Goal: Task Accomplishment & Management: Manage account settings

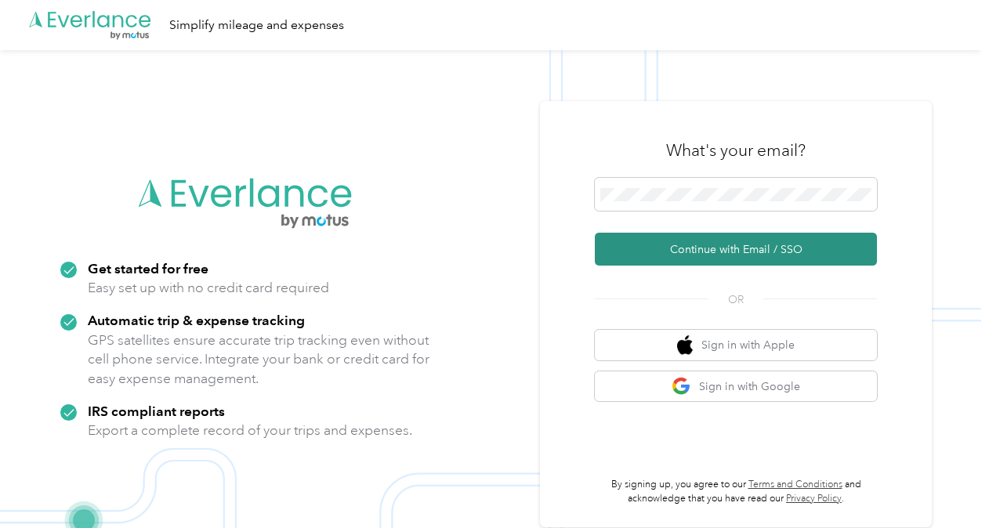
click at [834, 249] on button "Continue with Email / SSO" at bounding box center [736, 249] width 282 height 33
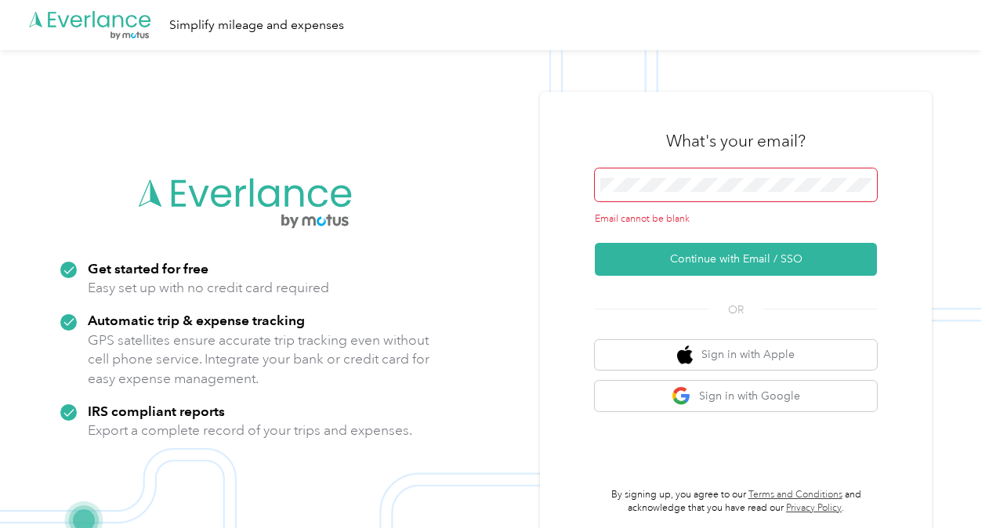
click at [704, 197] on span at bounding box center [736, 184] width 282 height 33
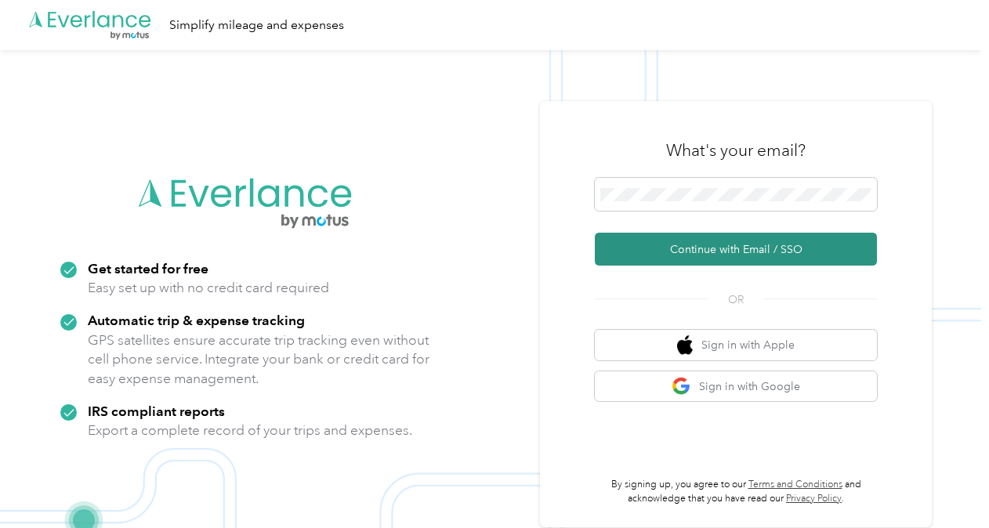
click at [766, 235] on button "Continue with Email / SSO" at bounding box center [736, 249] width 282 height 33
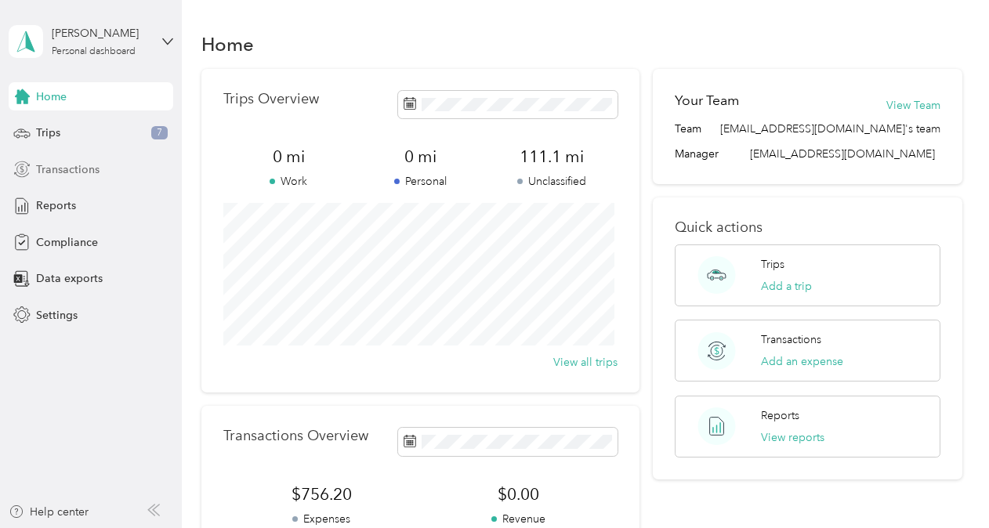
click at [89, 161] on span "Transactions" at bounding box center [67, 169] width 63 height 16
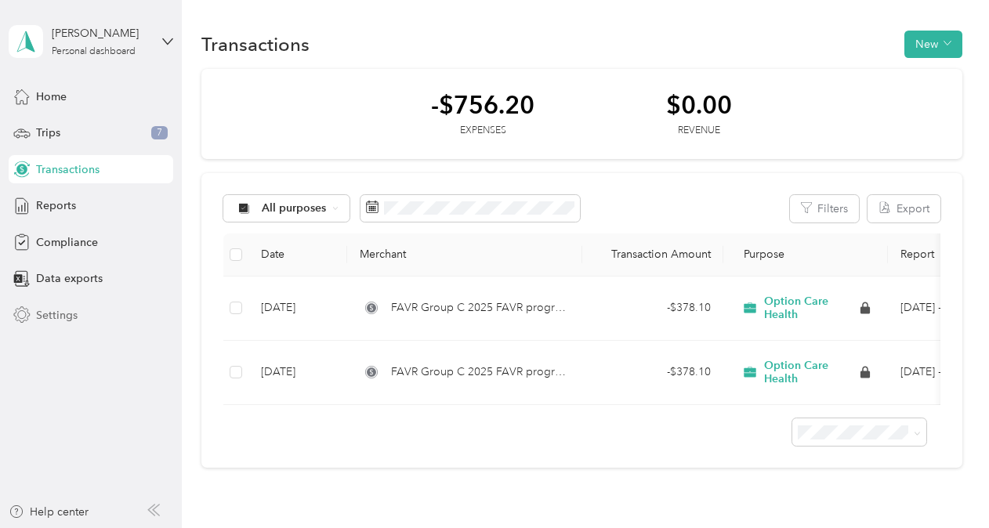
click at [87, 318] on div "Settings" at bounding box center [91, 315] width 165 height 28
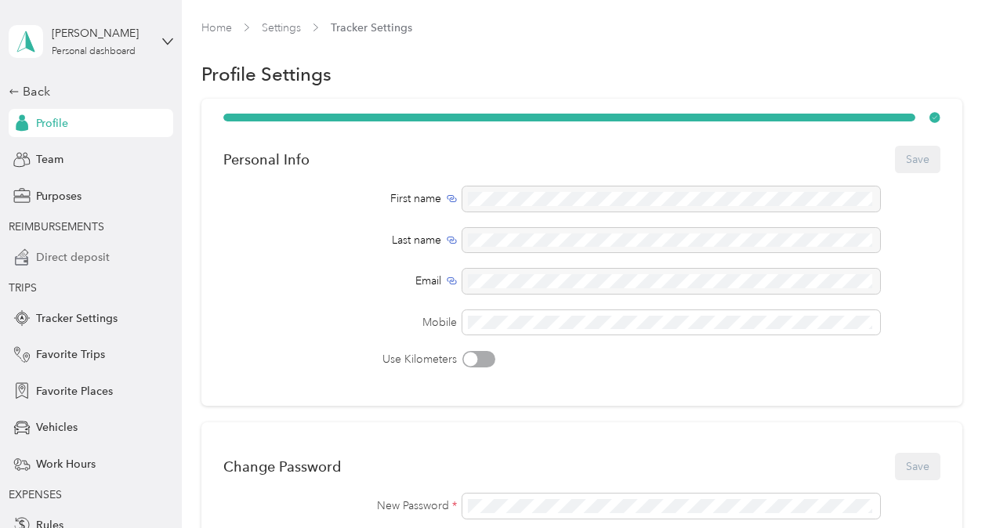
click at [96, 263] on span "Direct deposit" at bounding box center [73, 257] width 74 height 16
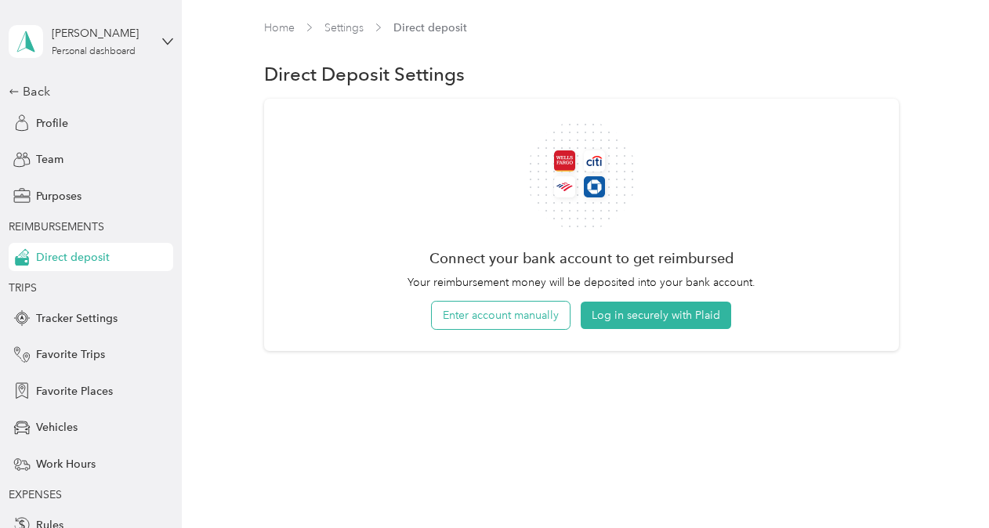
click at [559, 325] on button "Enter account manually" at bounding box center [501, 315] width 138 height 27
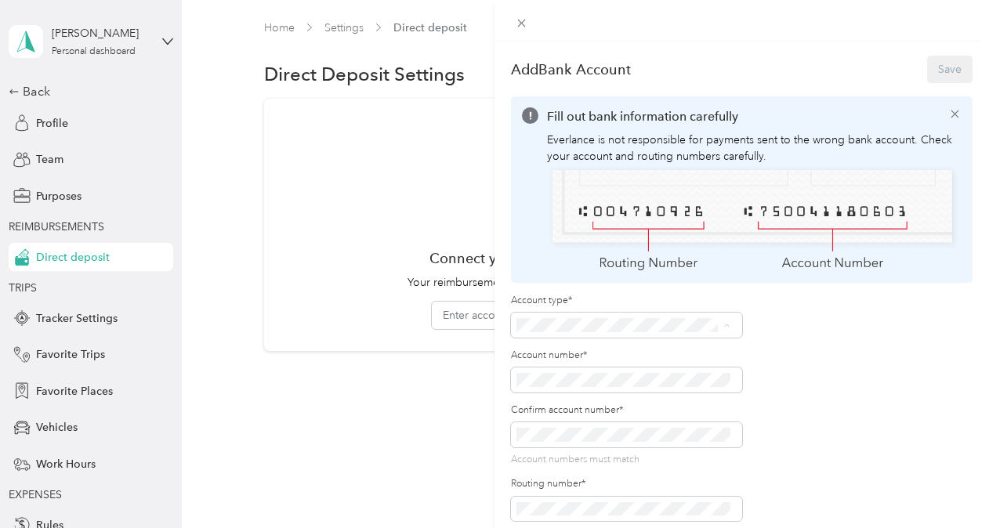
click at [574, 349] on div "Checking" at bounding box center [623, 350] width 203 height 16
click at [605, 358] on div "Account number*" at bounding box center [626, 371] width 231 height 44
click at [949, 74] on button "Save" at bounding box center [949, 69] width 45 height 27
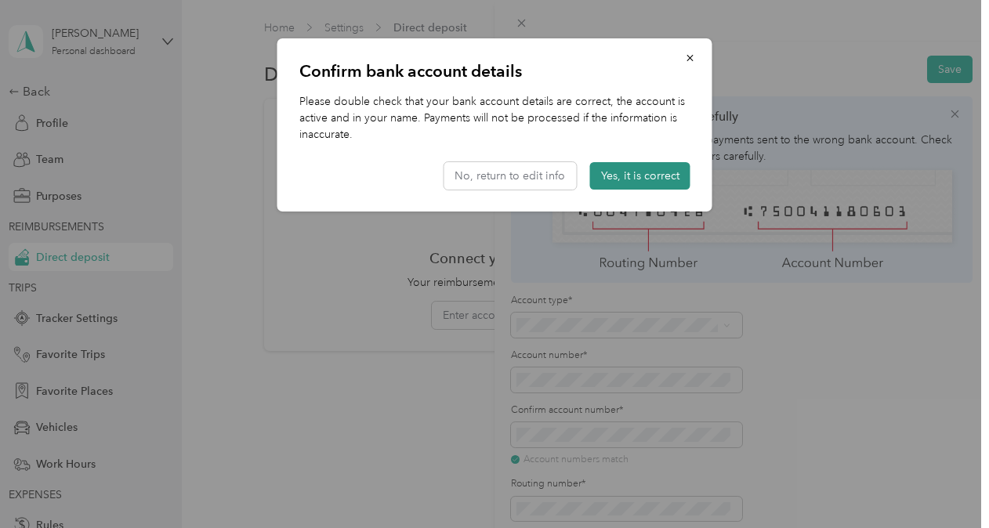
click at [625, 178] on button "Yes, it is correct" at bounding box center [640, 175] width 100 height 27
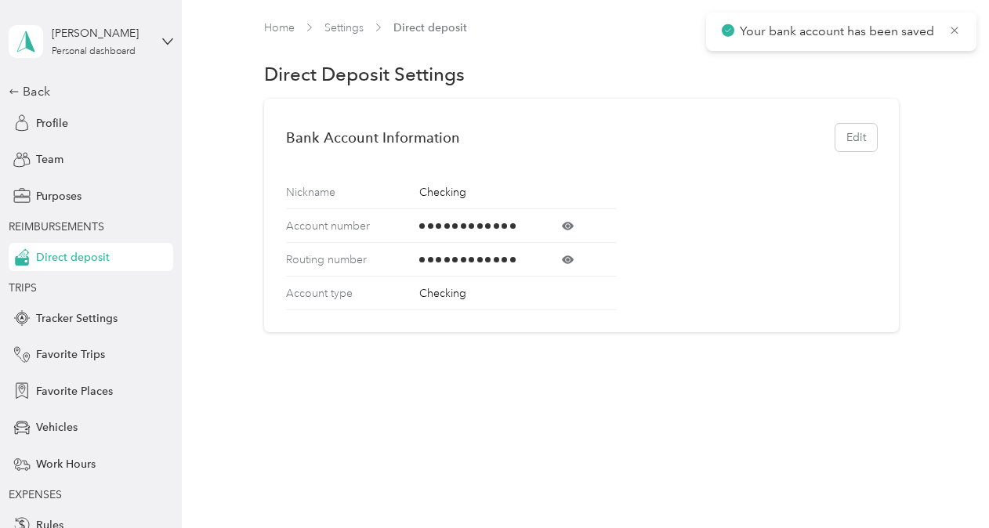
click at [572, 218] on div "Account number" at bounding box center [451, 226] width 331 height 34
click at [570, 230] on icon at bounding box center [568, 226] width 12 height 12
click at [570, 259] on icon at bounding box center [568, 260] width 12 height 12
click at [277, 40] on div "Home Settings Direct deposit" at bounding box center [581, 35] width 634 height 31
click at [282, 27] on link "Home" at bounding box center [279, 27] width 31 height 13
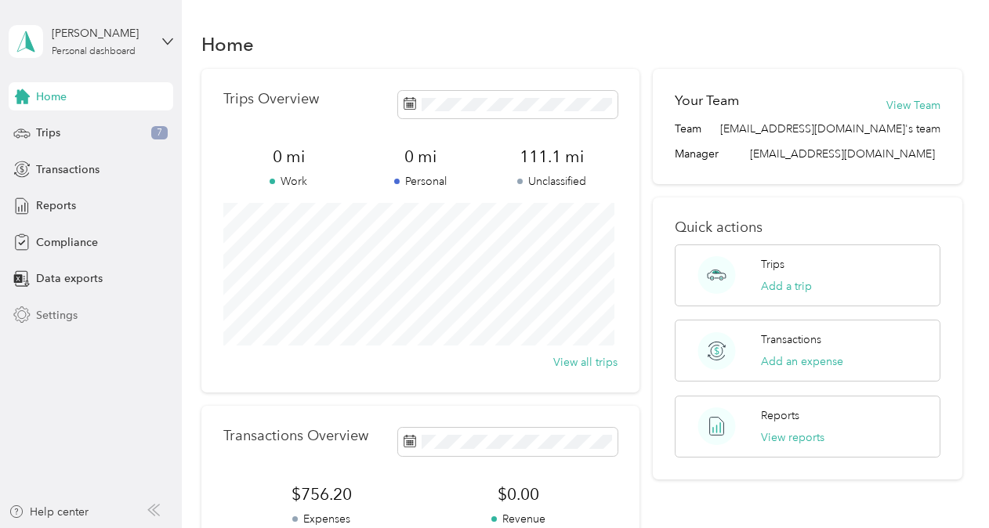
click at [74, 318] on span "Settings" at bounding box center [57, 315] width 42 height 16
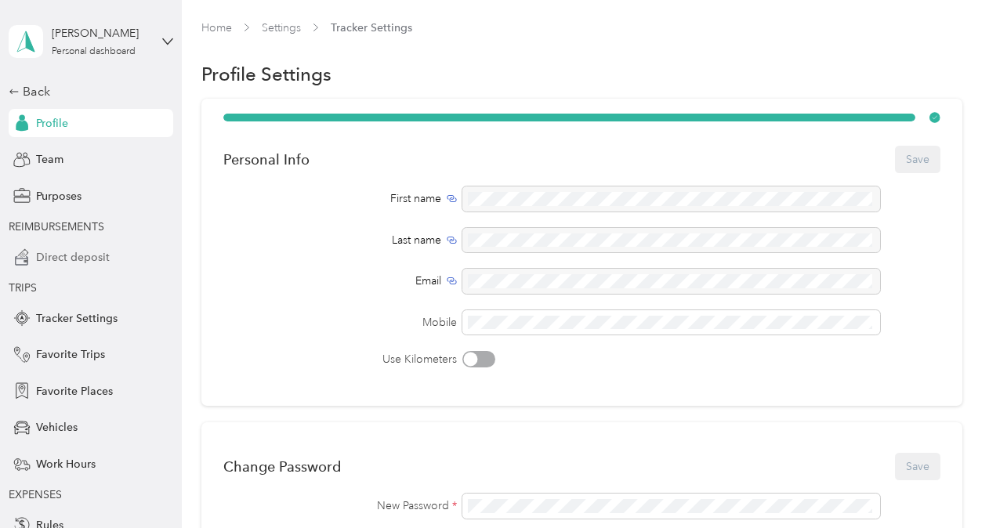
click at [79, 246] on div "Direct deposit" at bounding box center [91, 257] width 165 height 28
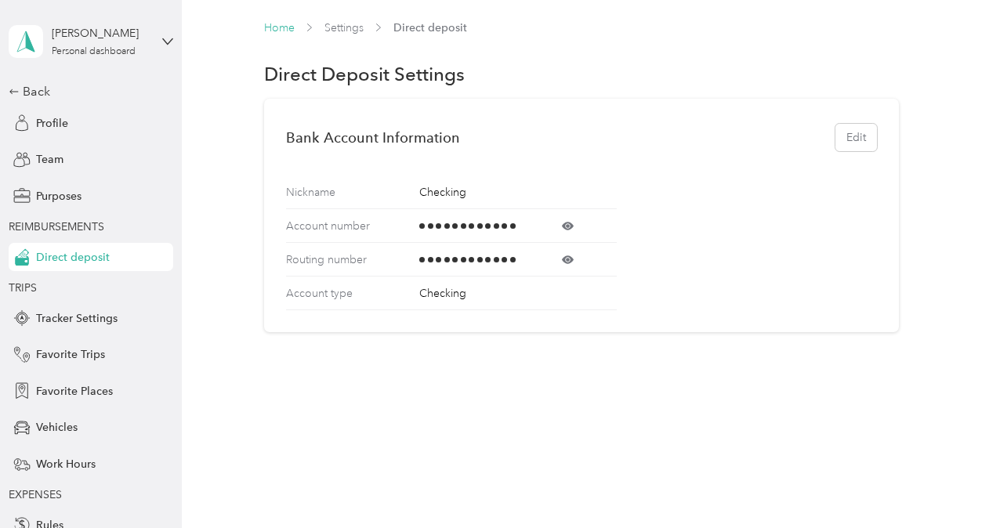
click at [268, 24] on link "Home" at bounding box center [279, 27] width 31 height 13
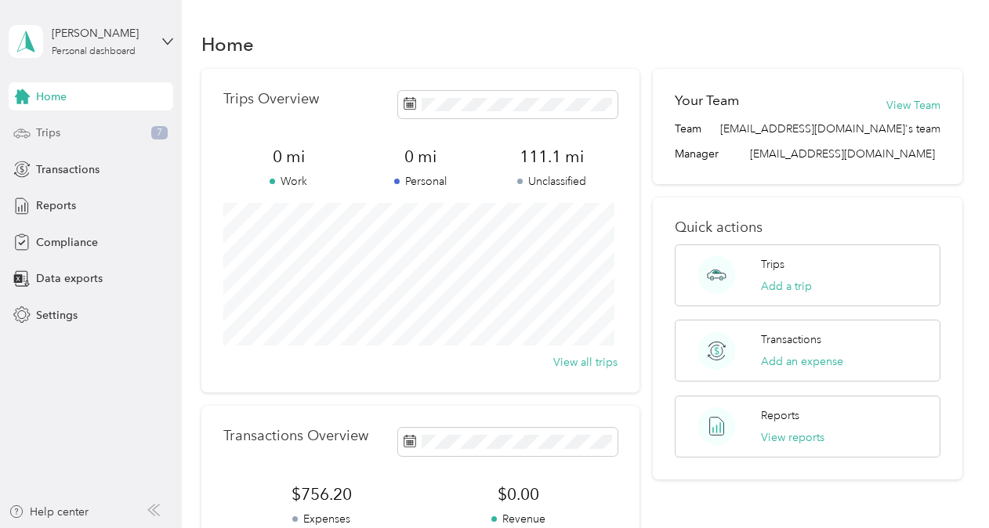
click at [81, 125] on div "Trips 7" at bounding box center [91, 133] width 165 height 28
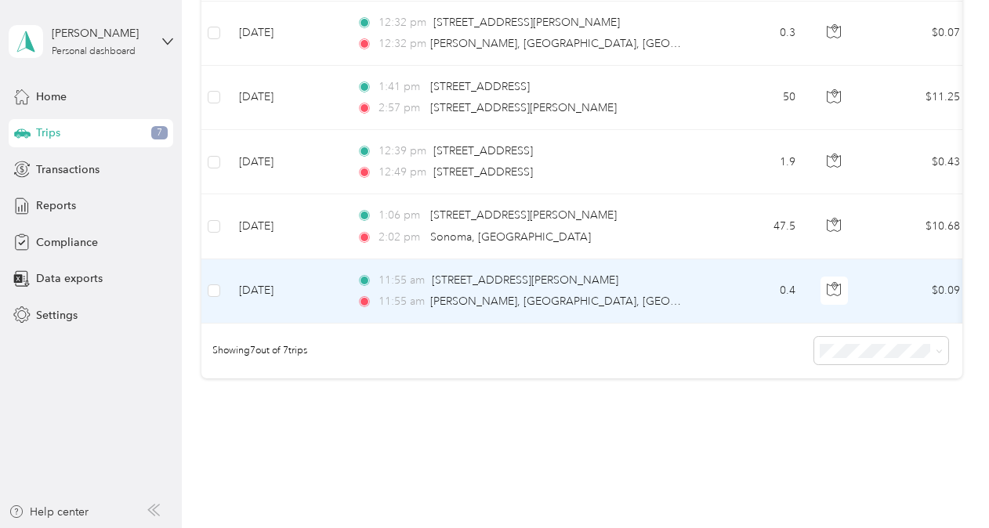
scroll to position [390, 0]
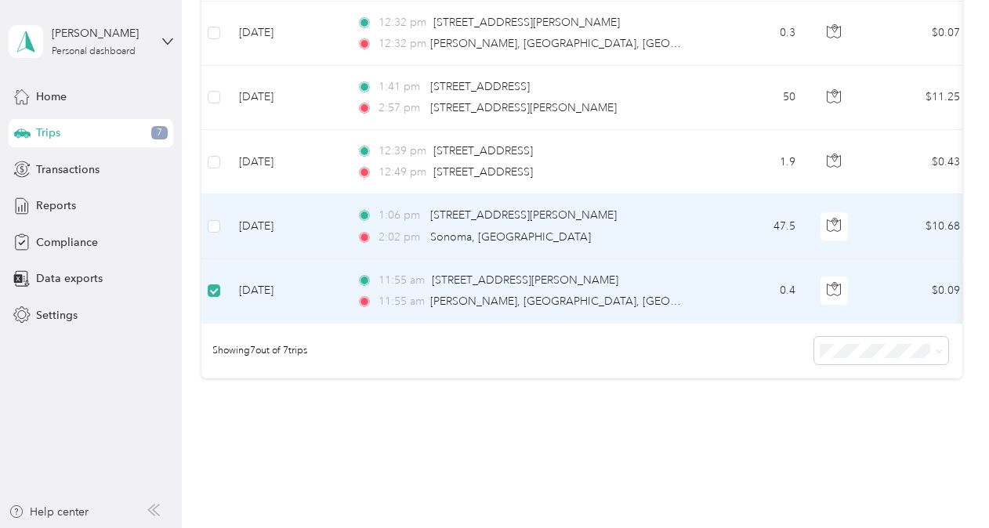
click at [212, 212] on td at bounding box center [213, 226] width 25 height 64
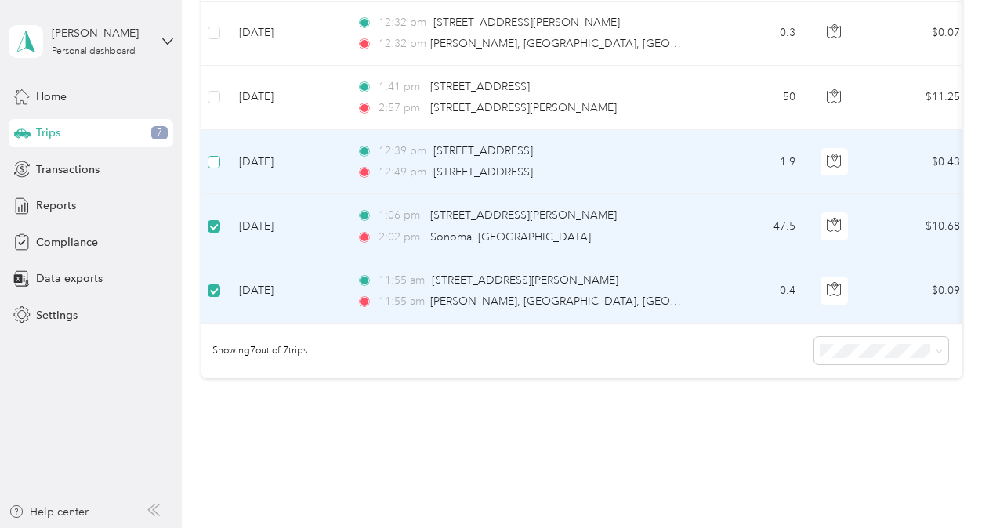
click at [218, 168] on label at bounding box center [214, 162] width 13 height 17
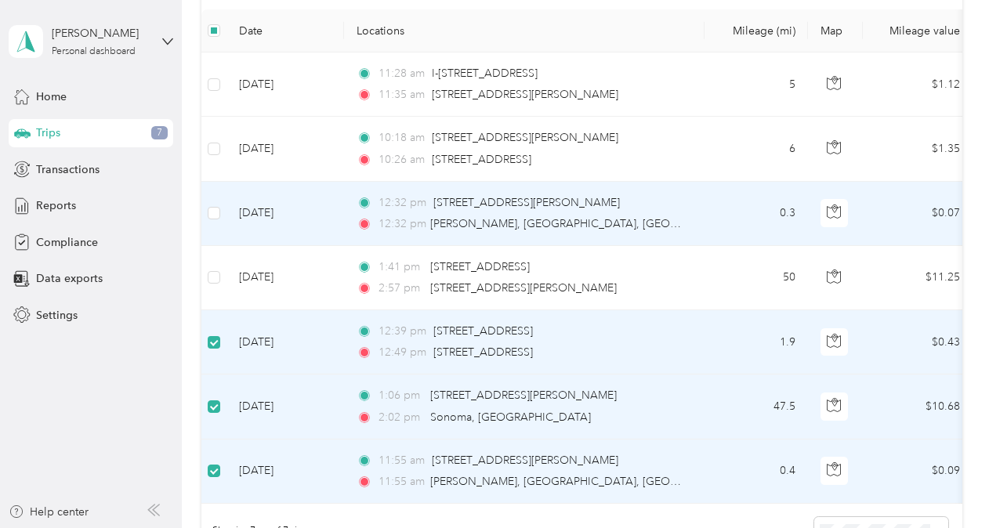
scroll to position [155, 0]
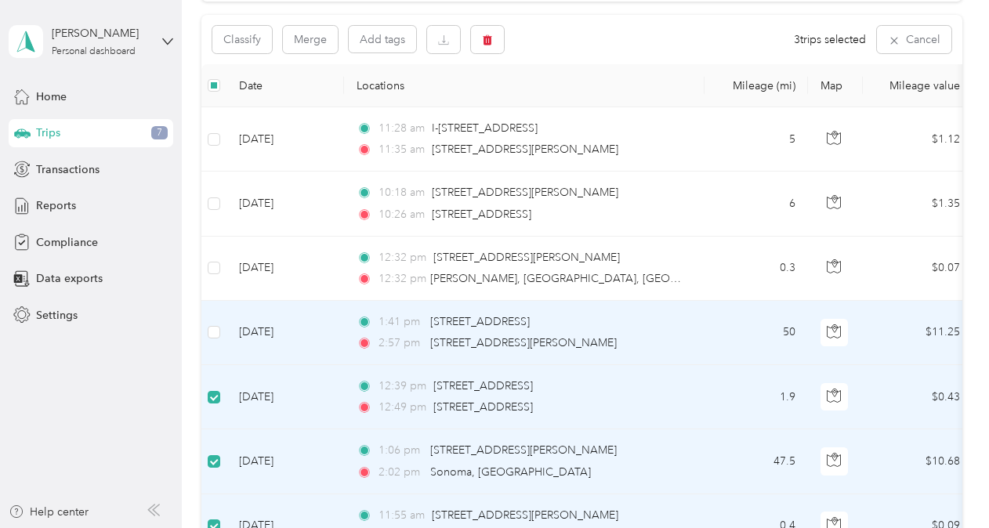
click at [220, 330] on td at bounding box center [213, 333] width 25 height 64
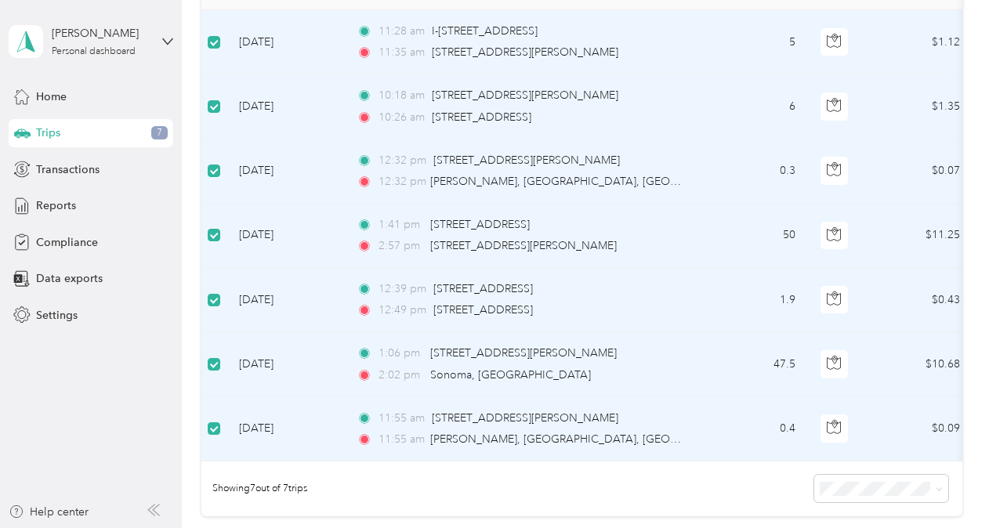
scroll to position [0, 0]
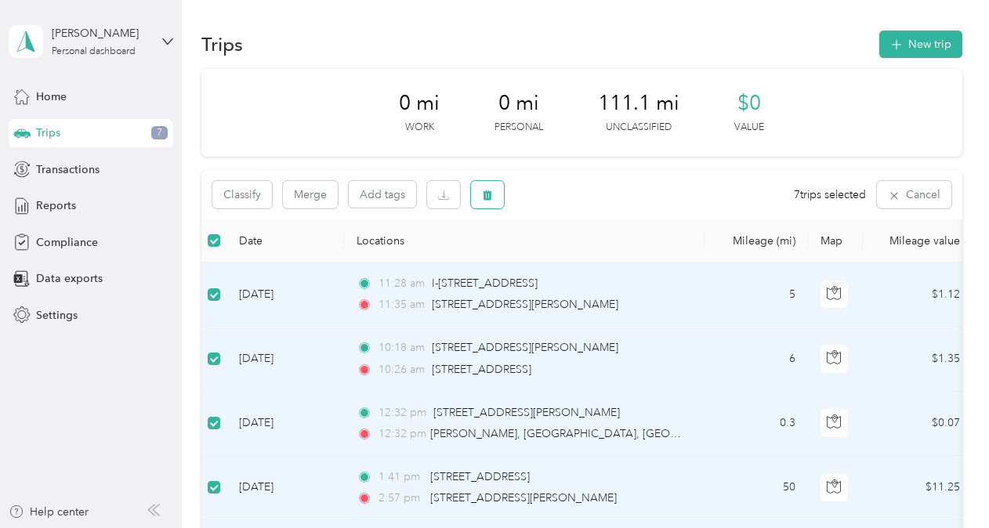
click at [497, 200] on button "button" at bounding box center [487, 194] width 33 height 27
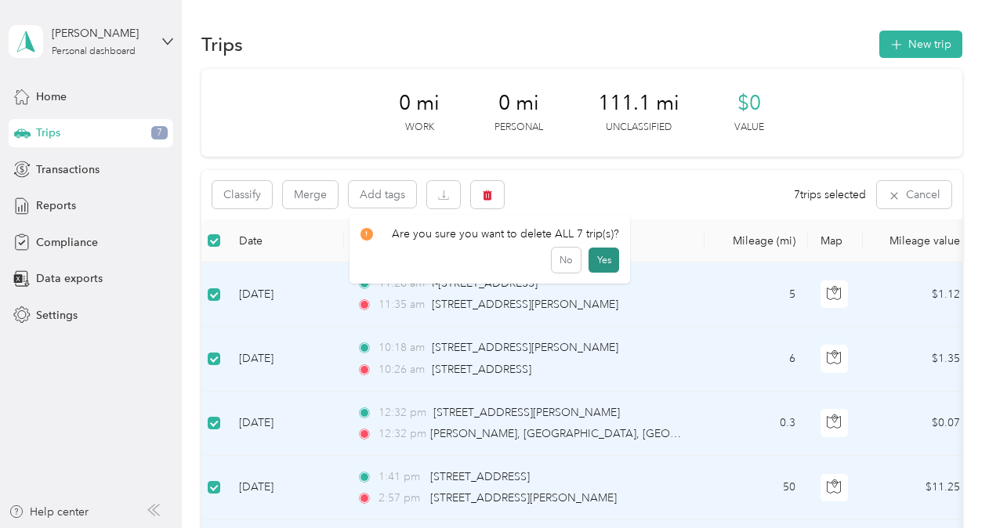
click at [590, 262] on button "Yes" at bounding box center [603, 260] width 31 height 25
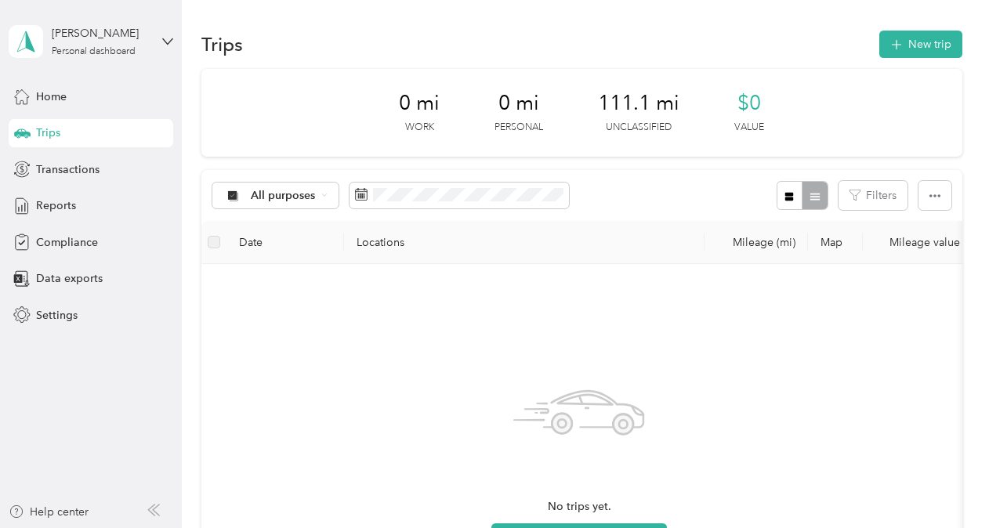
click at [959, 105] on div "Trips New trip 0 mi Work 0 mi Personal 111.1 mi Unclassified $0 Value All purpo…" at bounding box center [581, 429] width 799 height 858
click at [110, 107] on div "Home" at bounding box center [91, 96] width 165 height 28
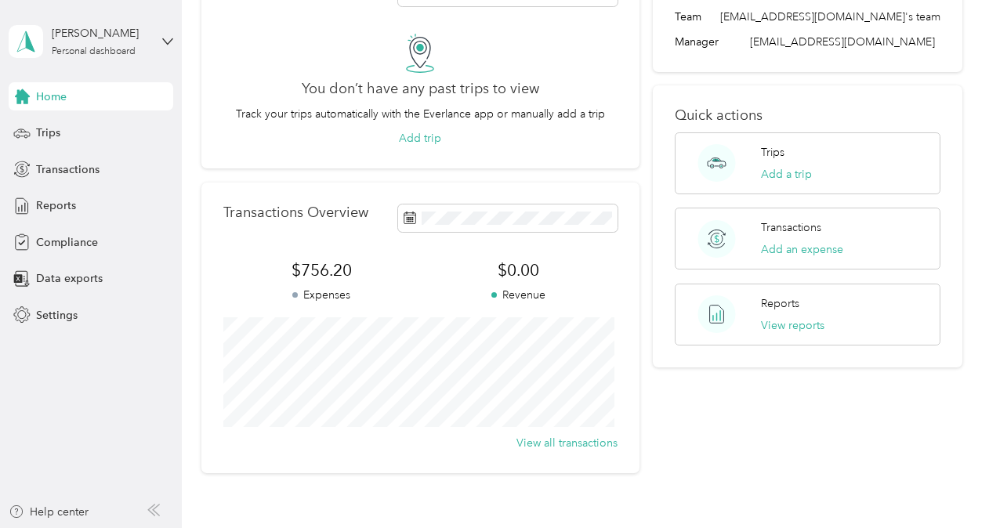
scroll to position [219, 0]
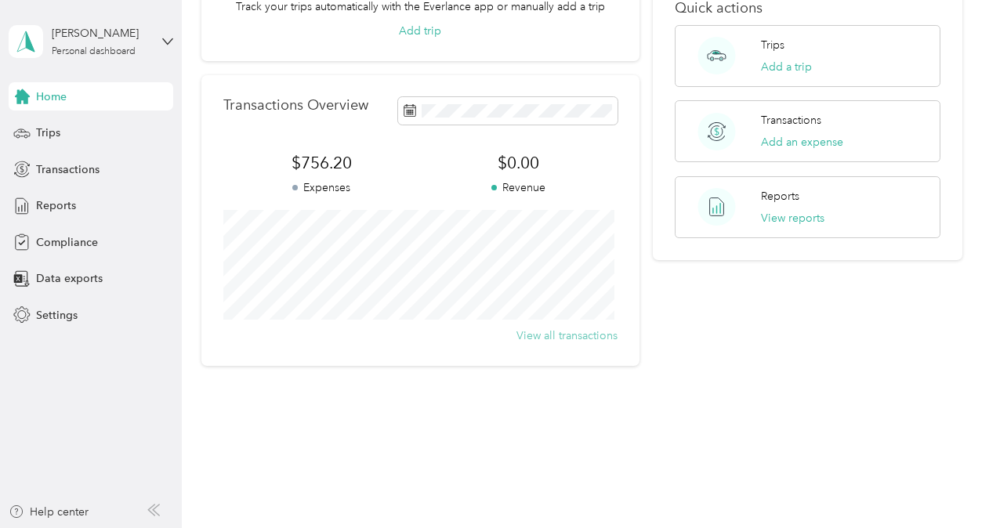
click at [590, 338] on button "View all transactions" at bounding box center [566, 336] width 101 height 16
